Goal: Find contact information: Find contact information

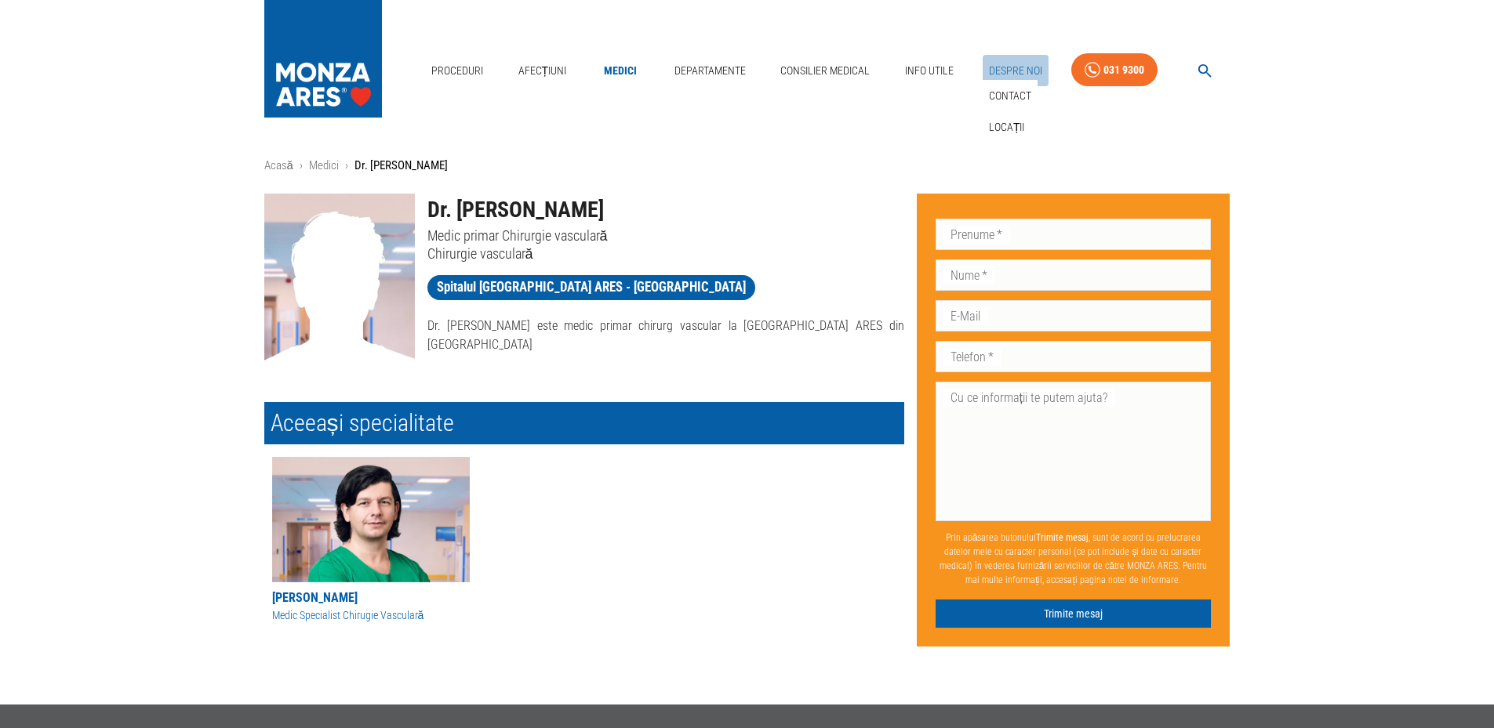
click at [1018, 70] on link "Despre Noi" at bounding box center [1015, 71] width 66 height 32
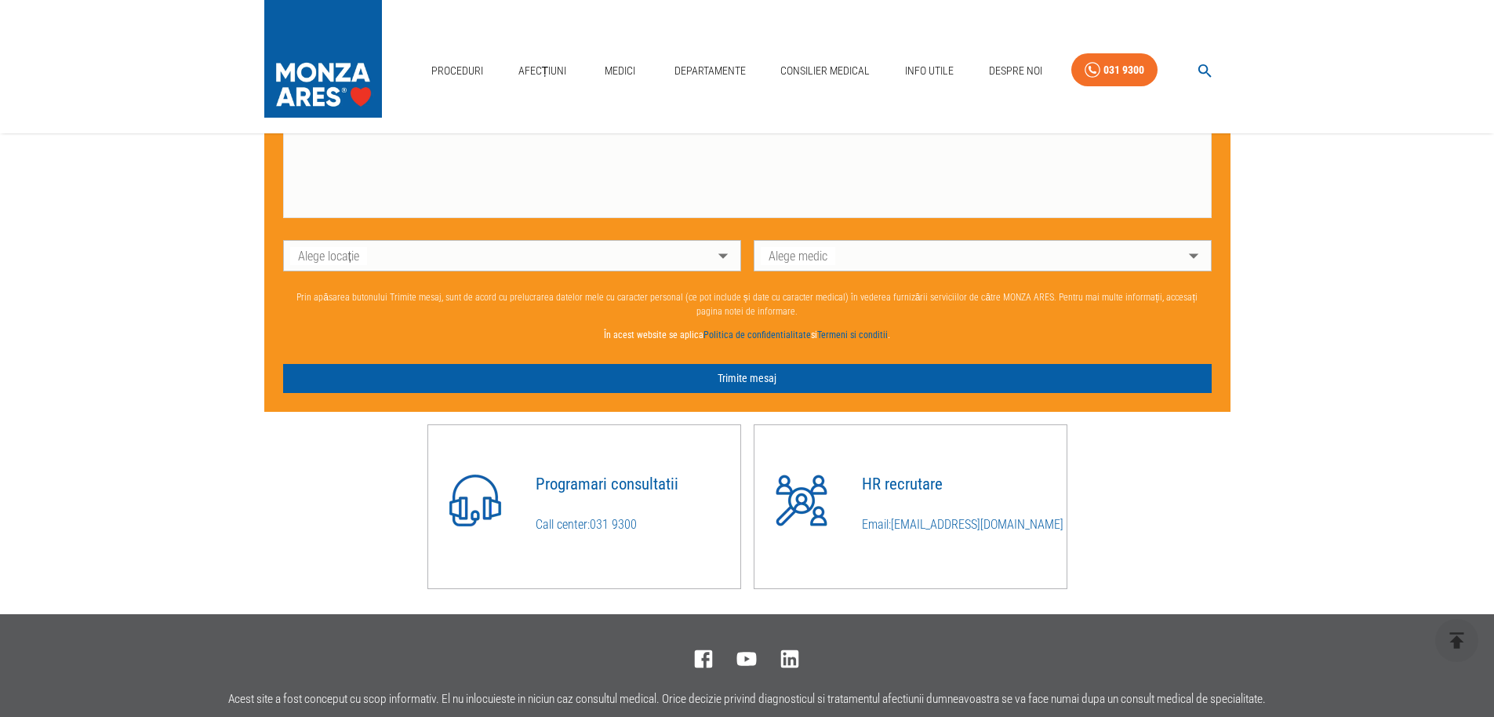
scroll to position [1222, 0]
